Goal: Task Accomplishment & Management: Manage account settings

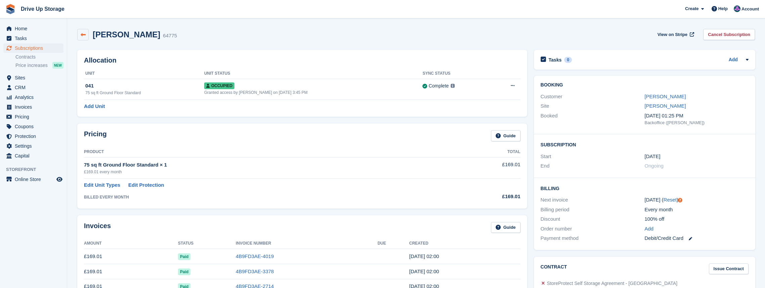
click at [83, 36] on icon at bounding box center [83, 34] width 5 height 5
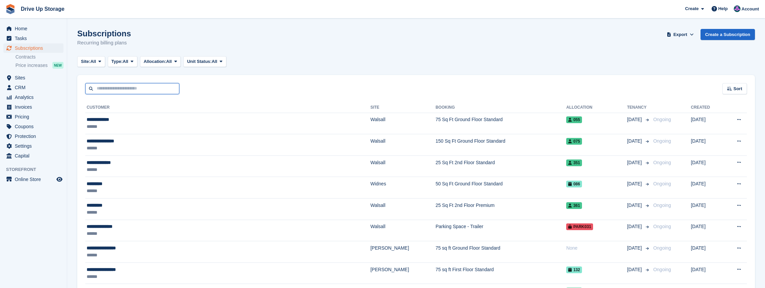
click at [138, 85] on input "text" at bounding box center [132, 88] width 94 height 11
type input "***"
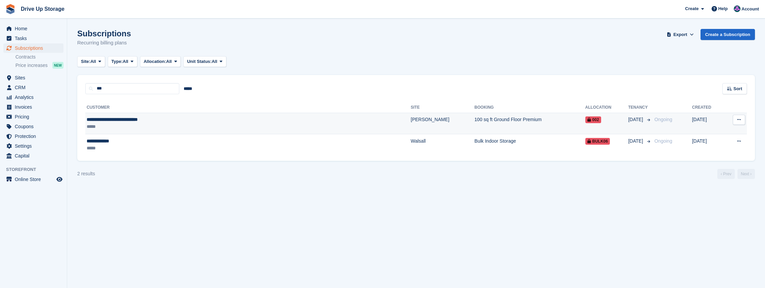
click at [148, 123] on div "**********" at bounding box center [185, 119] width 196 height 7
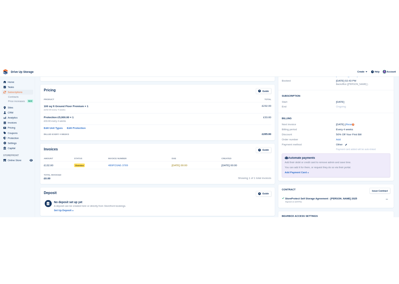
scroll to position [22, 0]
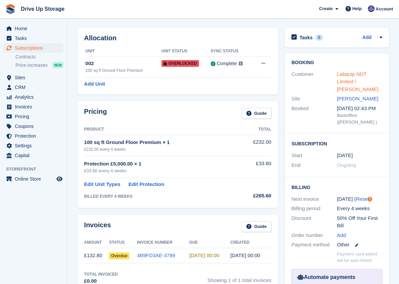
click at [358, 80] on link "Labquip NDT Limited / Conor Cusack" at bounding box center [357, 81] width 41 height 21
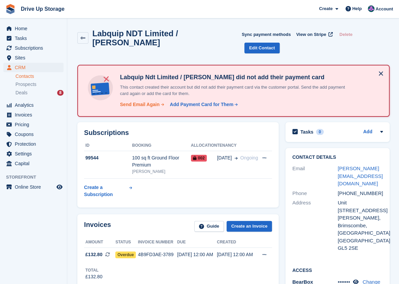
click at [146, 101] on div "Send Email Again" at bounding box center [140, 104] width 40 height 7
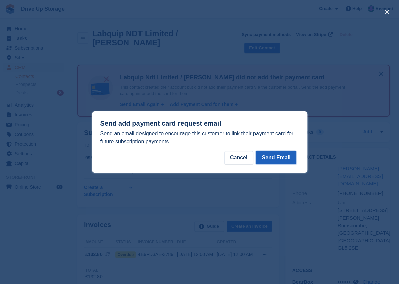
click at [269, 156] on button "Send Email" at bounding box center [276, 157] width 40 height 13
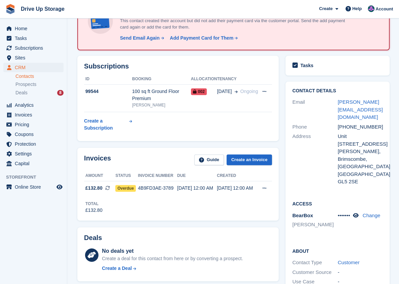
scroll to position [89, 0]
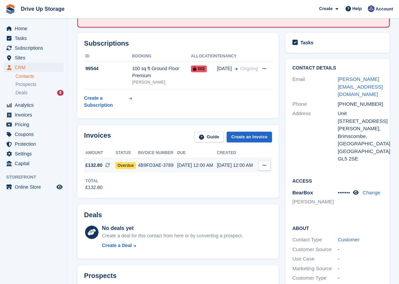
click at [173, 162] on div "4B9FD3AE-3789" at bounding box center [157, 165] width 39 height 7
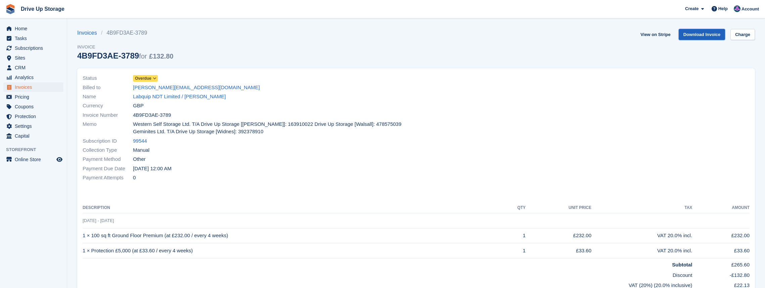
click at [398, 36] on link "Download Invoice" at bounding box center [702, 34] width 47 height 11
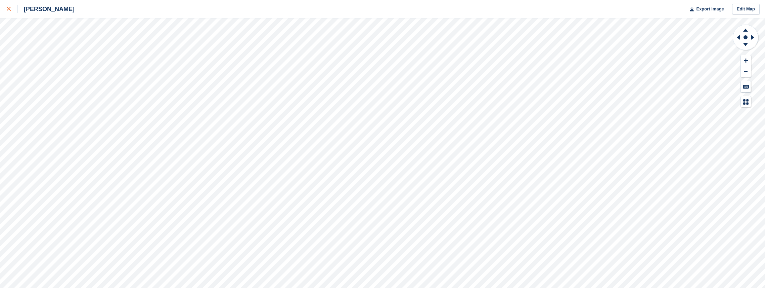
click at [8, 13] on link at bounding box center [9, 9] width 18 height 18
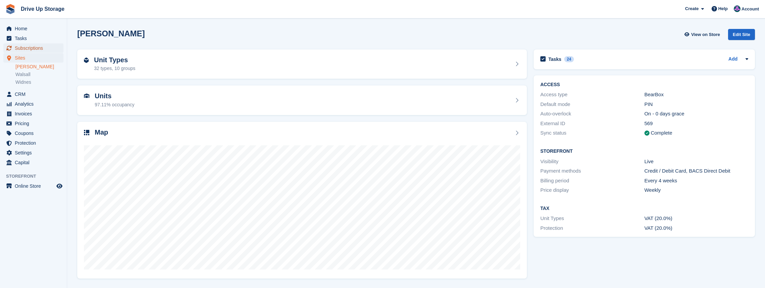
click at [39, 45] on span "Subscriptions" at bounding box center [35, 47] width 40 height 9
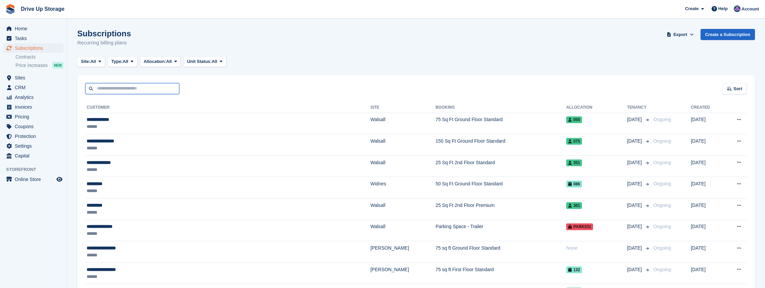
click at [159, 87] on input "text" at bounding box center [132, 88] width 94 height 11
type input "****"
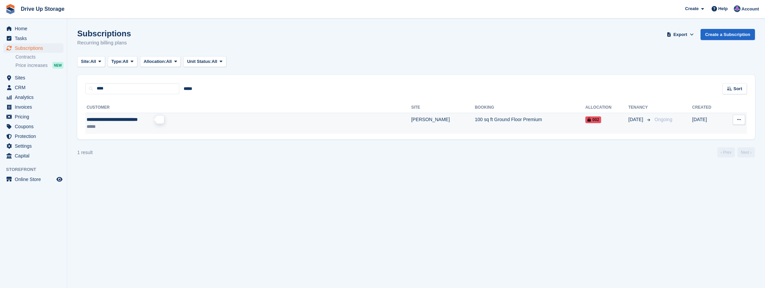
click at [138, 117] on span "**********" at bounding box center [112, 119] width 51 height 5
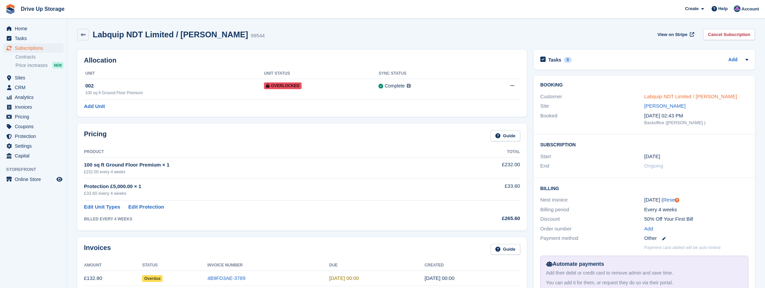
click at [672, 96] on link "Labquip NDT Limited / Conor Cusack" at bounding box center [690, 96] width 93 height 6
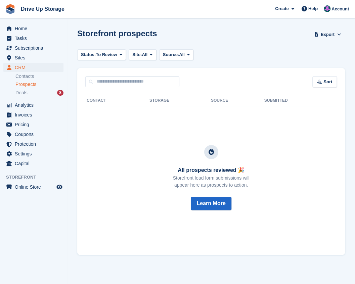
click at [34, 83] on span "Prospects" at bounding box center [25, 84] width 21 height 6
click at [34, 92] on div "Deals 8" at bounding box center [39, 93] width 48 height 6
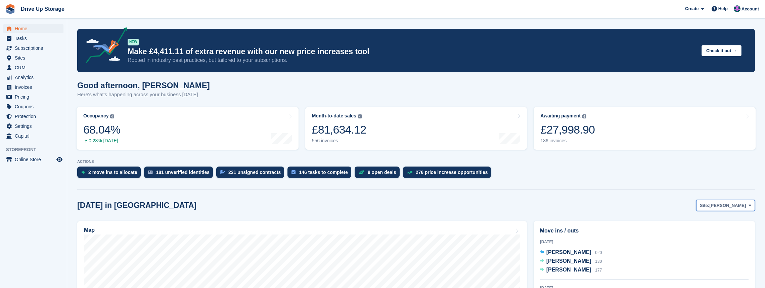
click at [752, 204] on span at bounding box center [749, 204] width 5 height 5
click at [725, 231] on link "Walsall" at bounding box center [723, 233] width 58 height 12
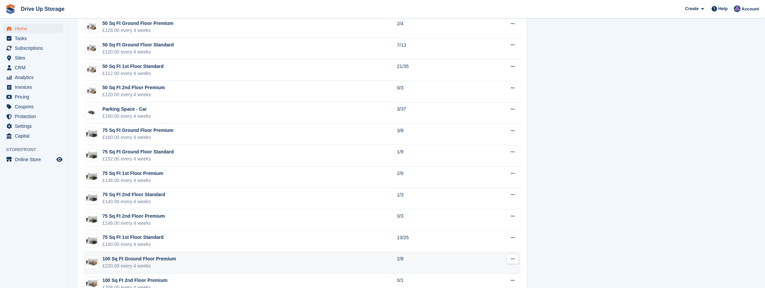
scroll to position [627, 0]
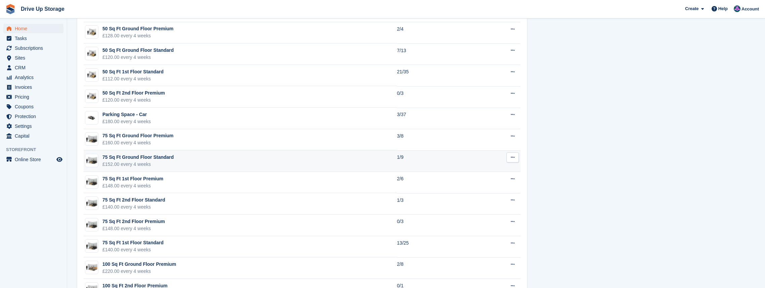
click at [168, 161] on div "£152.00 every 4 weeks" at bounding box center [137, 164] width 71 height 7
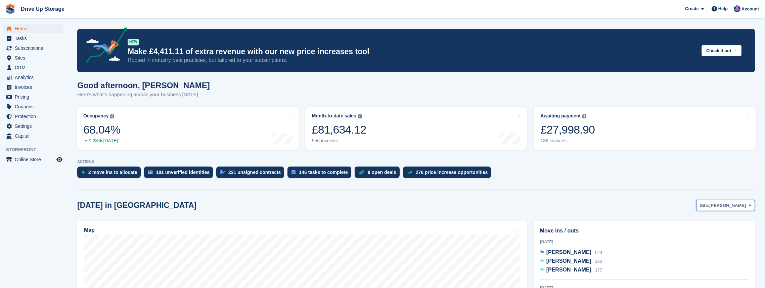
click at [750, 202] on button "Site: [PERSON_NAME]" at bounding box center [725, 205] width 59 height 11
click at [716, 243] on link "Widnes" at bounding box center [723, 245] width 58 height 12
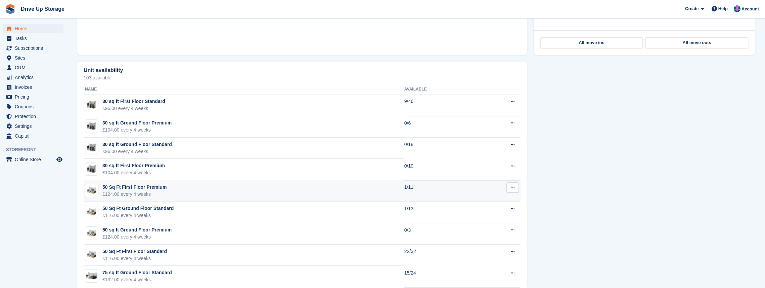
scroll to position [358, 0]
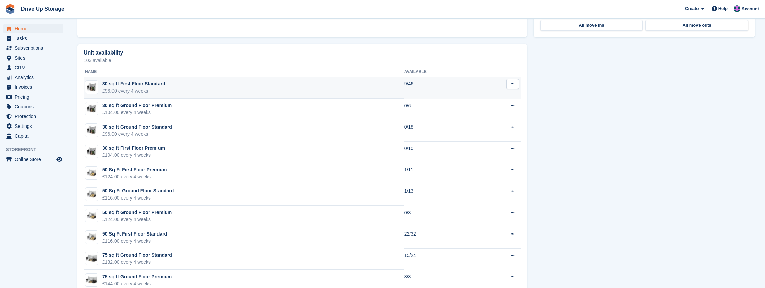
click at [162, 93] on td "30 sq ft First Floor Standard £96.00 every 4 weeks" at bounding box center [244, 87] width 321 height 21
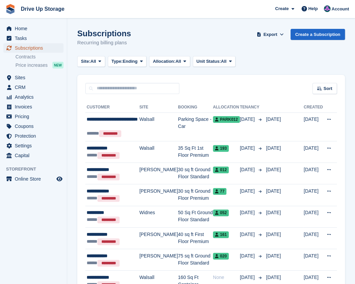
click at [29, 50] on span "Subscriptions" at bounding box center [35, 47] width 40 height 9
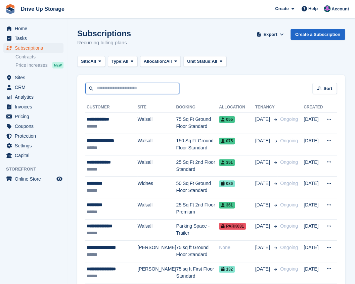
click at [120, 84] on input "text" at bounding box center [132, 88] width 94 height 11
type input "*****"
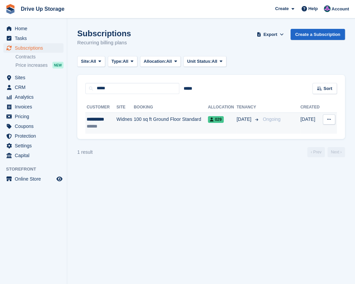
click at [134, 121] on td "100 sq ft Ground Floor Standard" at bounding box center [171, 123] width 74 height 21
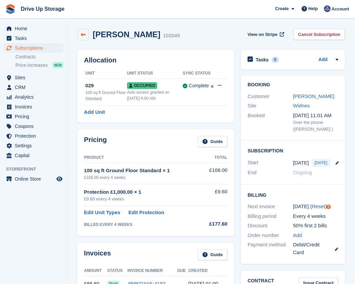
click at [86, 38] on link at bounding box center [82, 34] width 11 height 11
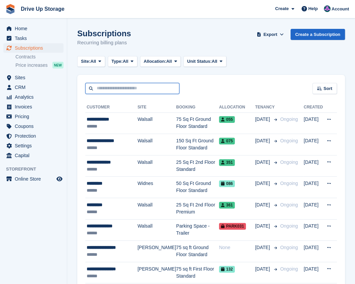
click at [115, 90] on input "text" at bounding box center [132, 88] width 94 height 11
type input "****"
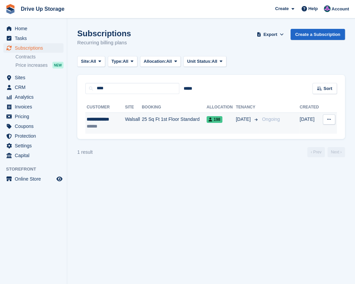
click at [111, 120] on div "**********" at bounding box center [104, 119] width 34 height 7
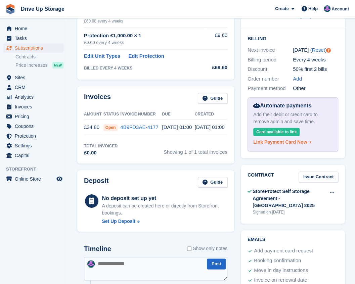
scroll to position [157, 0]
click at [290, 139] on div "Link Payment Card Now" at bounding box center [280, 142] width 54 height 7
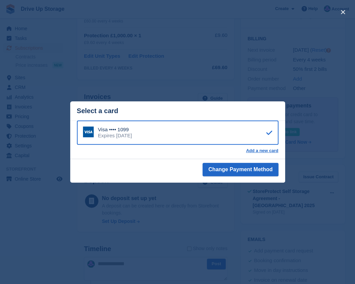
click at [331, 158] on div "close" at bounding box center [177, 142] width 355 height 284
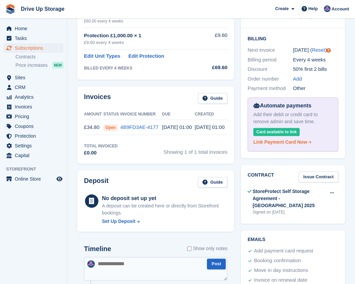
click at [288, 139] on div "Link Payment Card Now" at bounding box center [280, 142] width 54 height 7
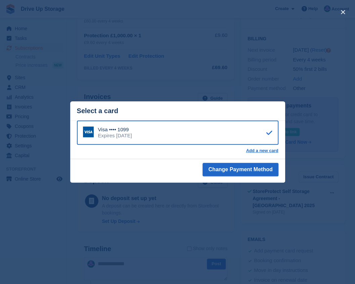
click at [163, 132] on div "Visa •••• 1099 Expires August 2029" at bounding box center [178, 133] width 202 height 24
click at [219, 167] on button "Change Payment Method" at bounding box center [241, 169] width 76 height 13
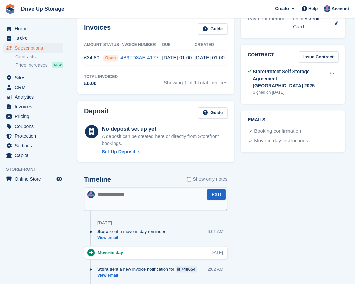
scroll to position [157, 0]
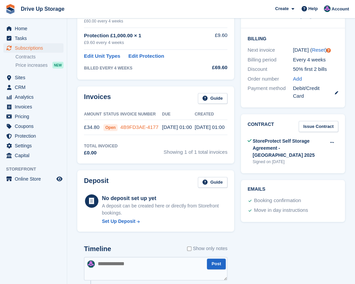
click at [124, 128] on link "4B9FD3AE-4177" at bounding box center [139, 127] width 38 height 6
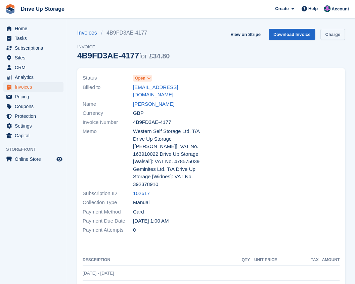
click at [338, 34] on link "Charge" at bounding box center [332, 34] width 25 height 11
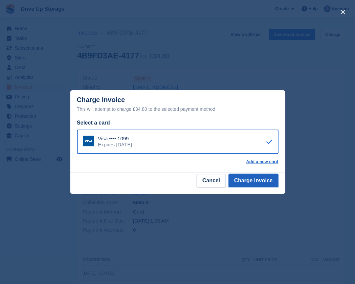
click at [262, 180] on button "Charge Invoice" at bounding box center [253, 180] width 50 height 13
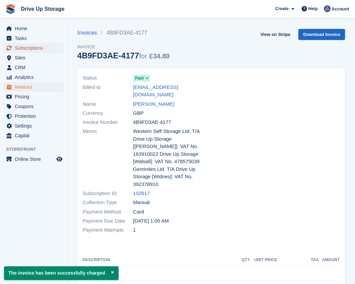
click at [26, 50] on span "Subscriptions" at bounding box center [35, 47] width 40 height 9
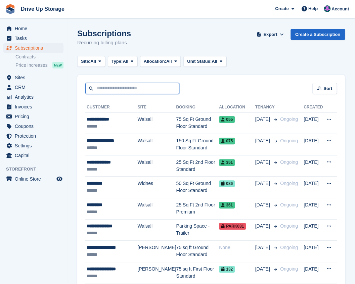
click at [130, 84] on input "text" at bounding box center [132, 88] width 94 height 11
type input "*****"
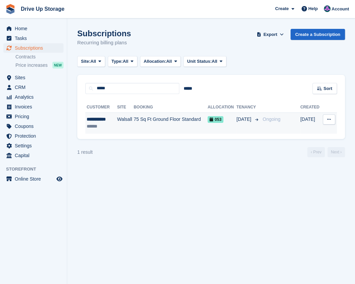
click at [147, 120] on td "75 Sq Ft Ground Floor Standard" at bounding box center [171, 123] width 74 height 21
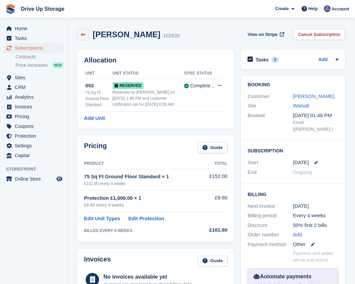
click at [83, 34] on icon at bounding box center [83, 34] width 5 height 5
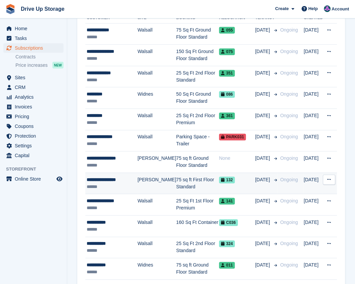
scroll to position [89, 0]
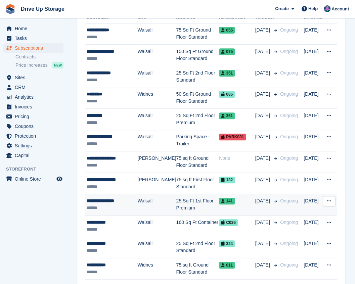
click at [134, 205] on div "******" at bounding box center [112, 208] width 51 height 7
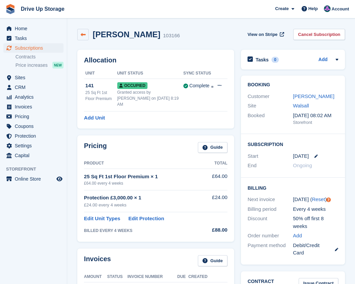
click at [83, 35] on icon at bounding box center [83, 34] width 5 height 5
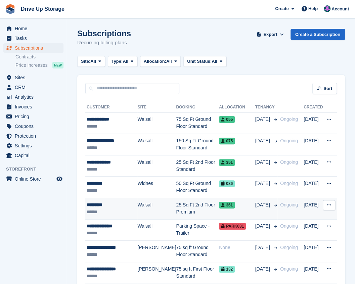
click at [147, 206] on td "Walsall" at bounding box center [156, 208] width 39 height 21
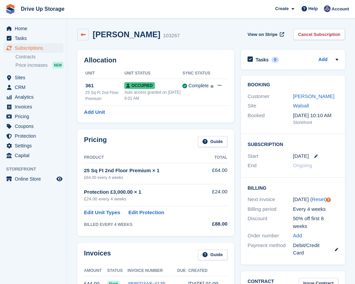
click at [81, 35] on icon at bounding box center [83, 34] width 5 height 5
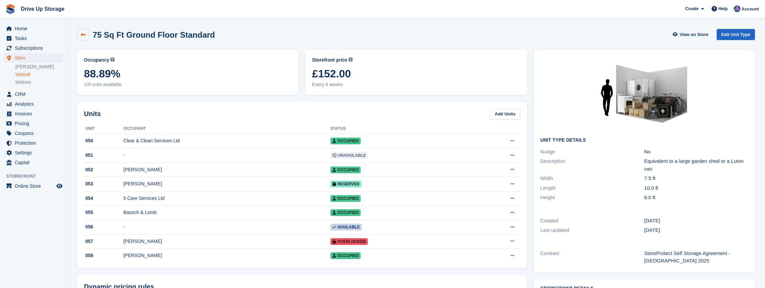
click at [80, 34] on link at bounding box center [82, 34] width 11 height 11
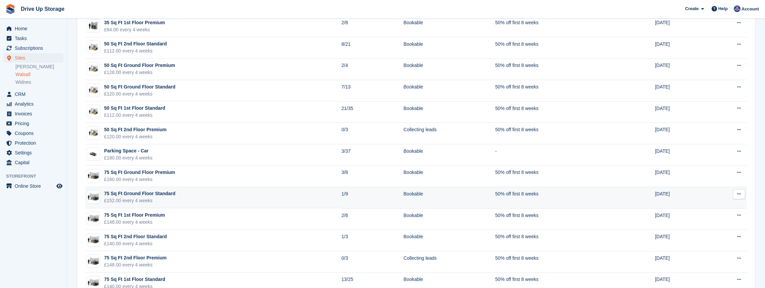
scroll to position [246, 0]
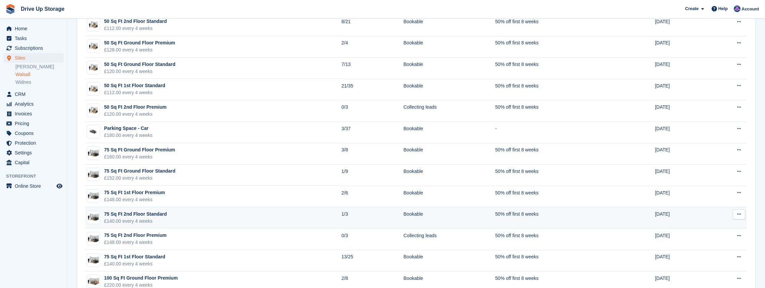
click at [138, 214] on div "75 Sq Ft 2nd Floor Standard" at bounding box center [135, 213] width 63 height 7
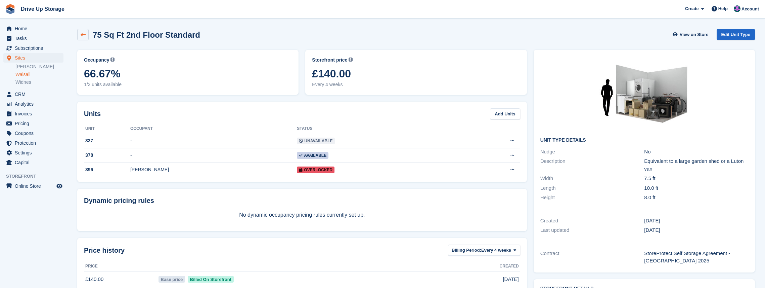
click at [78, 33] on link at bounding box center [82, 34] width 11 height 11
